Goal: Task Accomplishment & Management: Manage account settings

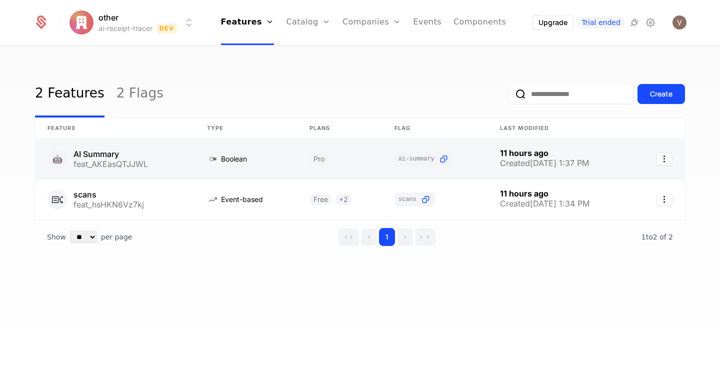
click at [134, 156] on link at bounding box center [114, 159] width 159 height 40
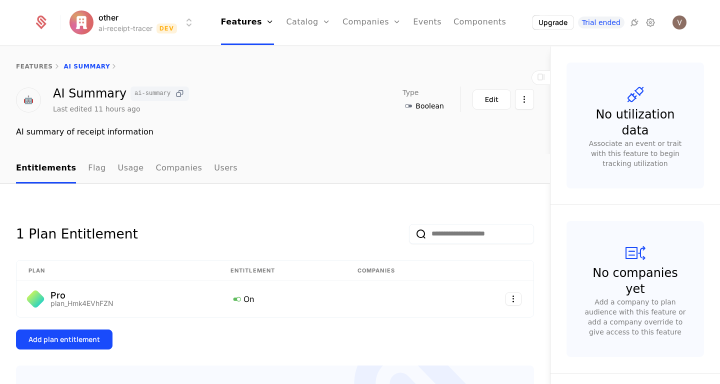
click at [177, 93] on icon at bounding box center [179, 93] width 10 height 10
click at [118, 171] on link "Usage" at bounding box center [131, 168] width 26 height 29
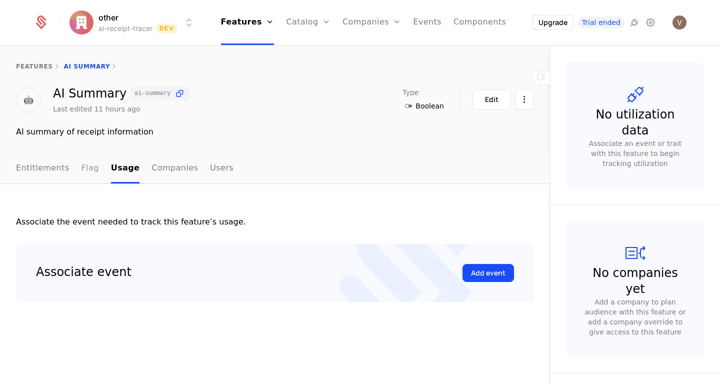
click at [81, 163] on link "Flag" at bounding box center [89, 168] width 17 height 29
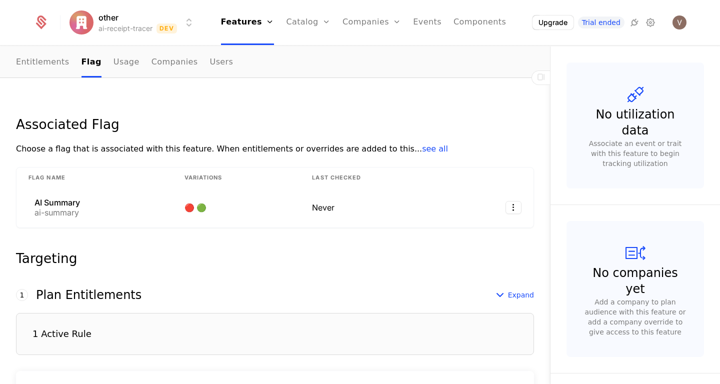
scroll to position [118, 0]
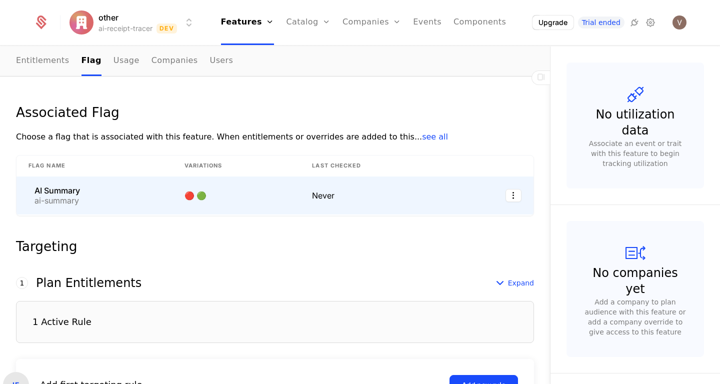
click at [47, 206] on td "AI Summary ai-summary" at bounding box center [94, 195] width 156 height 38
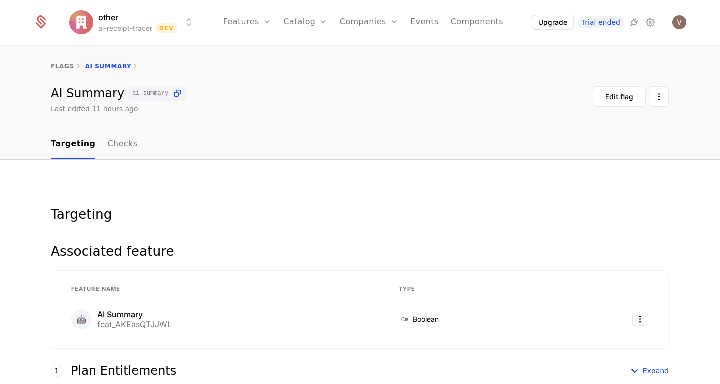
click at [617, 85] on div "flags AI Summary" at bounding box center [360, 66] width 720 height 40
click at [617, 94] on div "Edit flag" at bounding box center [619, 97] width 28 height 10
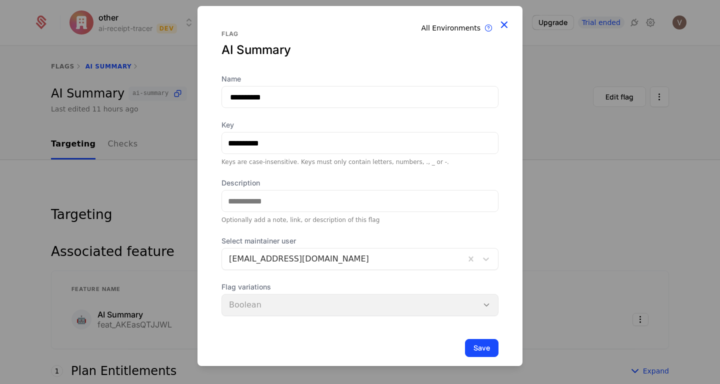
click at [500, 23] on icon at bounding box center [503, 24] width 13 height 13
